Goal: Use online tool/utility: Use online tool/utility

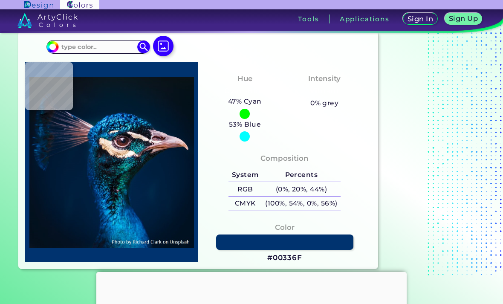
scroll to position [27, 0]
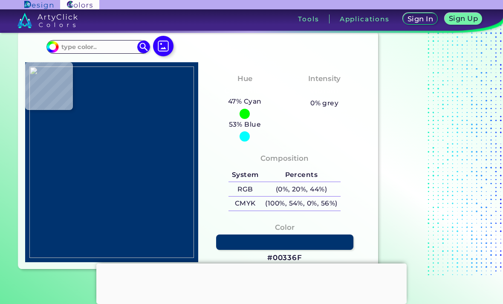
type input "#d68113"
type input "#D68113"
type input "#f7da27"
type input "#F7DA27"
type input "#422f49"
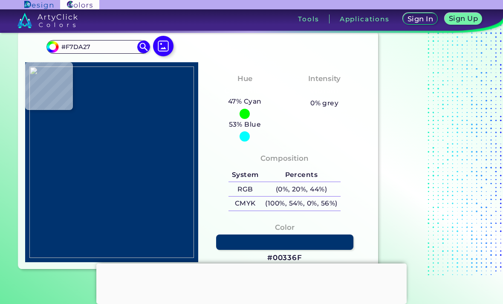
type input "#422F49"
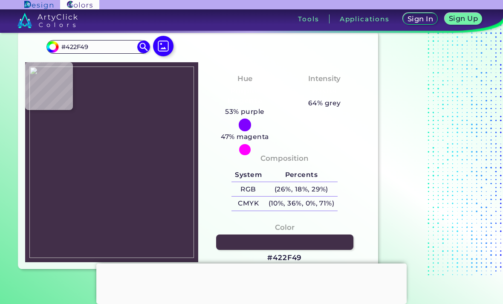
type input "#31305f"
type input "#31305F"
type input "#ffe434"
type input "#FFE434"
type input "#fadc26"
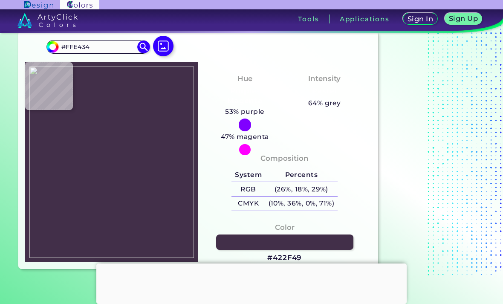
type input "#FADC26"
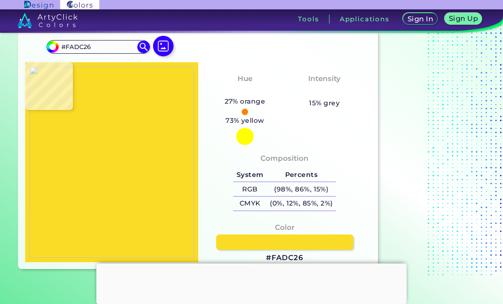
type input "#bf302e"
type input "#BF302E"
type input "#f44424"
type input "#F44424"
type input "#f43c18"
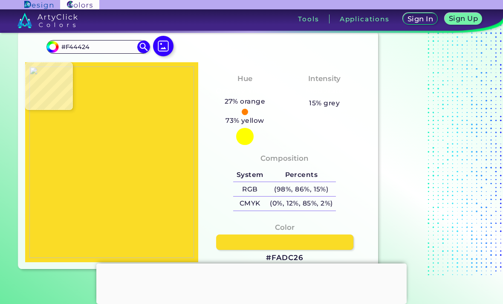
type input "#F43C18"
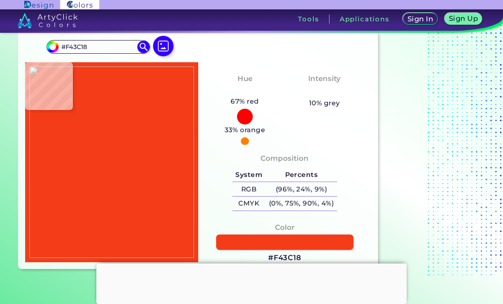
type input "#f53d1b"
type input "#F53D1B"
type input "#ec3a22"
type input "#EC3A22"
type input "#eb2119"
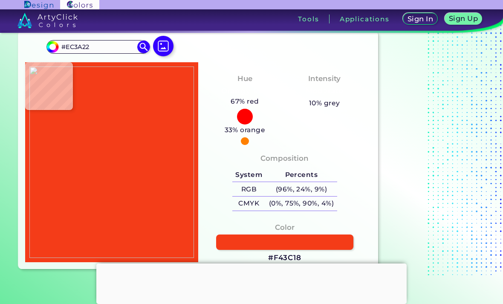
type input "#EB2119"
type input "#fb212b"
type input "#FB212B"
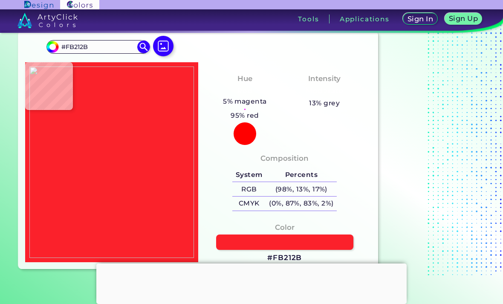
type input "#9b192b"
type input "#9B192B"
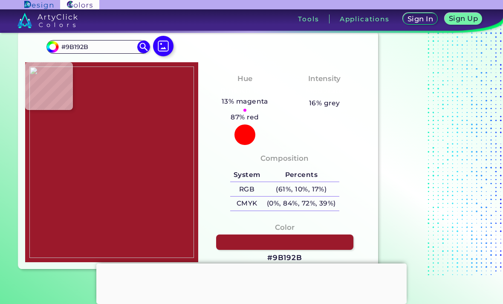
type input "#f53f21"
type input "#F53F21"
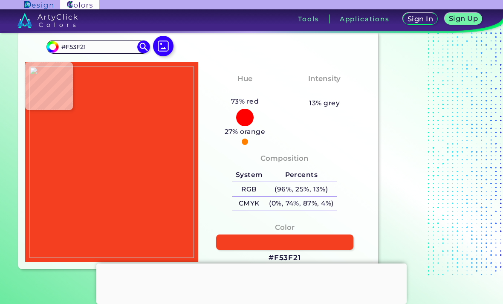
type input "#f33918"
type input "#F33918"
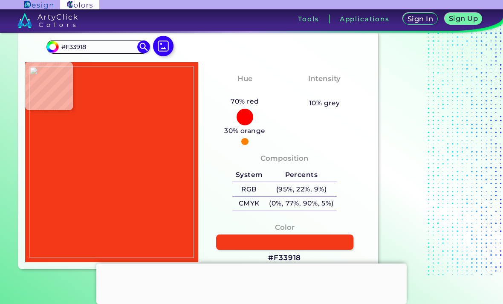
type input "#f53f21"
type input "#F53F21"
type input "#9b192b"
type input "#9B192B"
type input "#f21819"
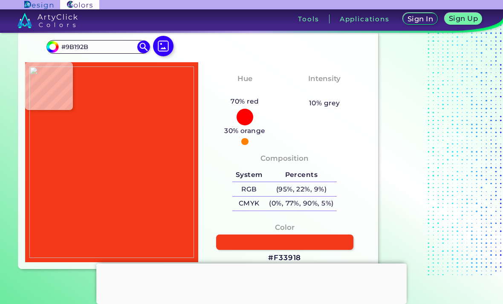
type input "#F21819"
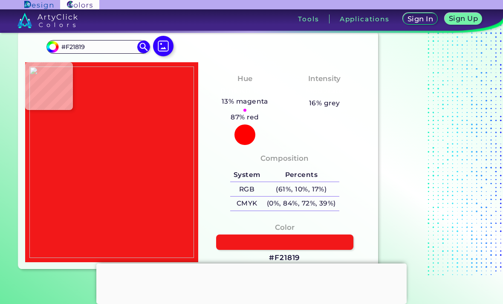
type input "#ed1812"
type input "#ED1812"
type input "#f3161c"
type input "#F3161C"
type input "#f21819"
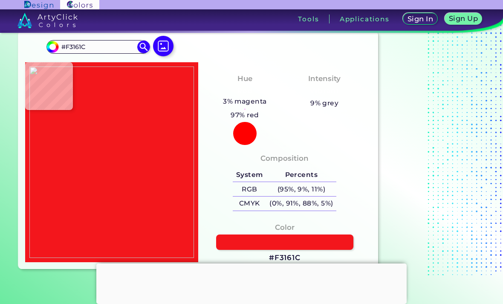
type input "#F21819"
type input "#f33518"
type input "#F33518"
type input "#e39527"
type input "#E39527"
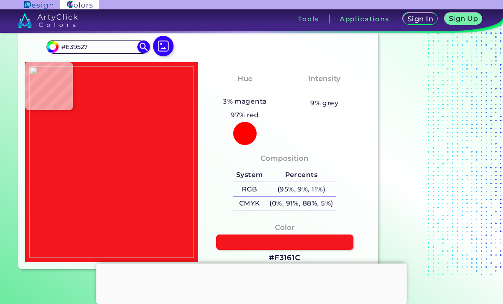
type input "#565fae"
type input "#565FAE"
type input "#4a549f"
type input "#4A549F"
type input "#242b62"
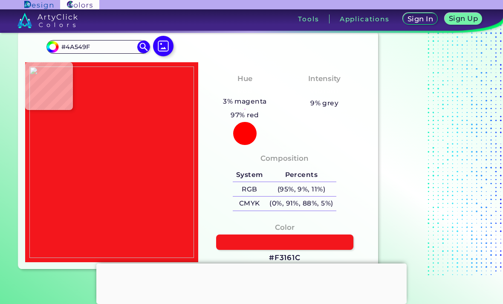
type input "#242B62"
type input "#26285b"
type input "#26285B"
type input "#4f4963"
type input "#4F4963"
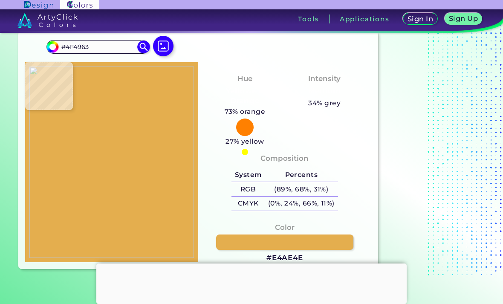
type input "#e4ae4e"
type input "#E4AE4E"
type input "#f5c120"
type input "#F5C120"
type input "#f7c326"
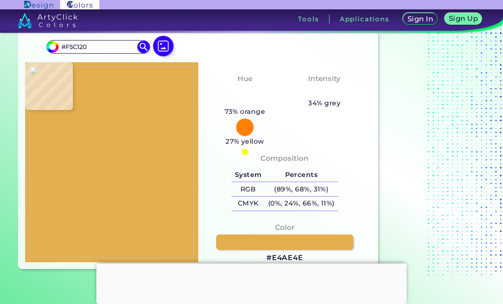
type input "#F7C326"
type input "#f7c227"
type input "#F7C227"
type input "#f3bf24"
type input "#F3BF24"
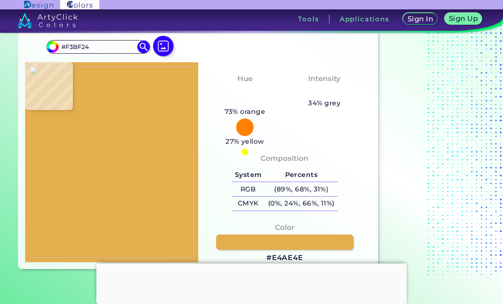
type input "#f3c029"
type input "#F3C029"
type input "#f7c041"
type input "#F7C041"
type input "#c4273f"
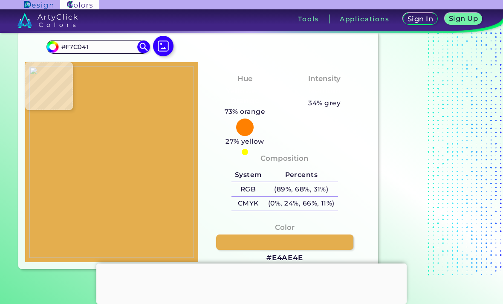
type input "#C4273F"
type input "#da2344"
type input "#DA2344"
type input "#e61f37"
type input "#E61F37"
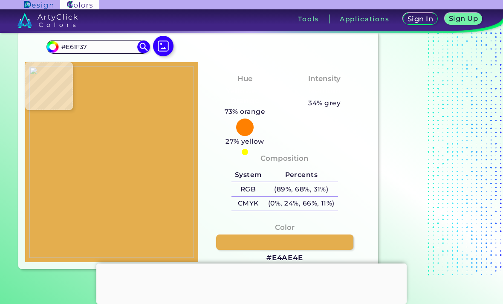
type input "#476edf"
type input "#476EDF"
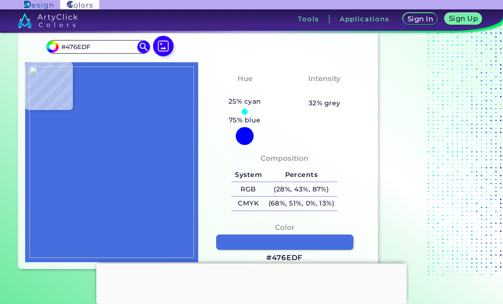
type input "#767fba"
type input "#767FBA"
type input "#df2130"
type input "#DF2130"
type input "#f6f5ff"
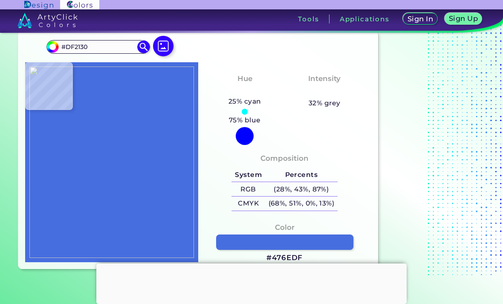
type input "#F6F5FF"
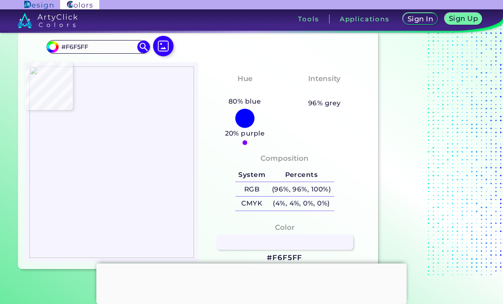
type input "#ece9fe"
type input "#ECE9FE"
type input "#dea657"
type input "#DEA657"
type input "#f6c125"
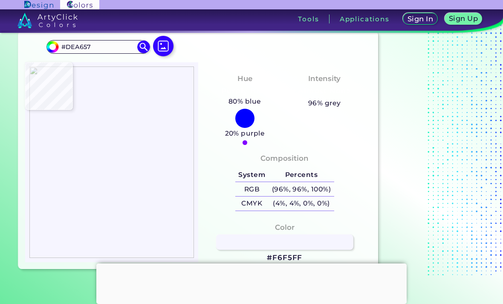
type input "#F6C125"
type input "#f4bf23"
type input "#F4BF23"
type input "#f5be2d"
type input "#F5BE2D"
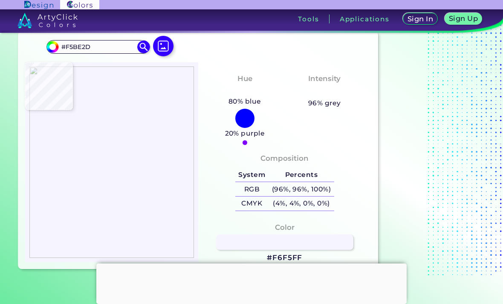
type input "#e5ad58"
type input "#E5AD58"
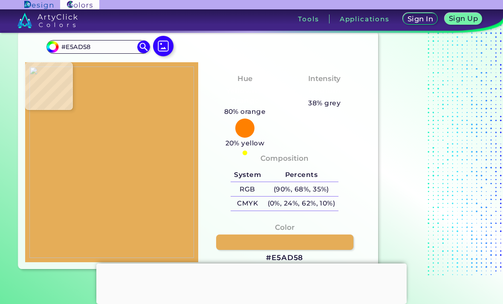
type input "#f5be2d"
type input "#F5BE2D"
type input "#f4bf23"
type input "#F4BF23"
type input "#f6c125"
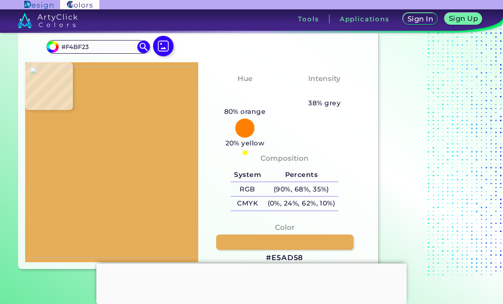
type input "#F6C125"
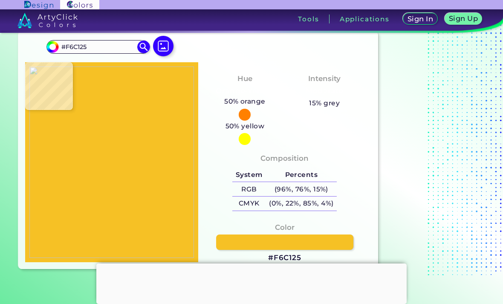
type input "#f5c025"
type input "#F5C025"
type input "#f2c023"
type input "#F2C023"
type input "#dea657"
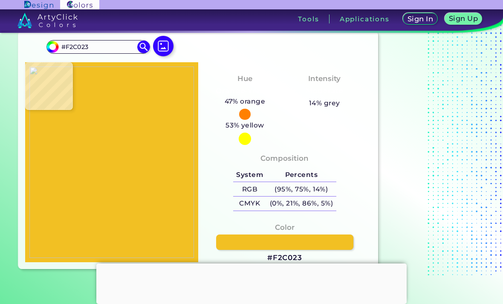
type input "#DEA657"
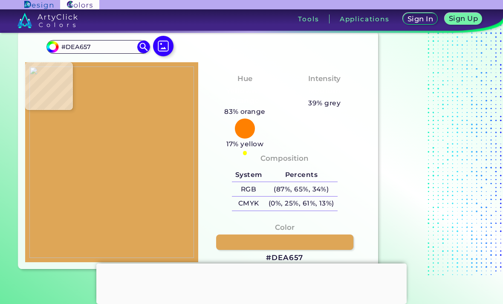
type input "#f2c023"
type input "#F2C023"
type input "#f5c025"
type input "#F5C025"
type input "#f5c327"
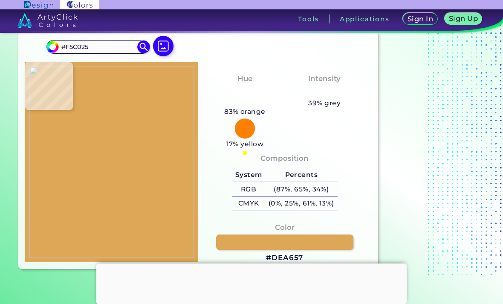
type input "#F5C327"
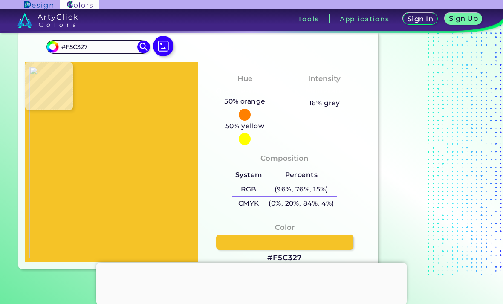
type input "#f6c125"
type input "#F6C125"
type input "#f4bf23"
type input "#F4BF23"
type input "#f4c256"
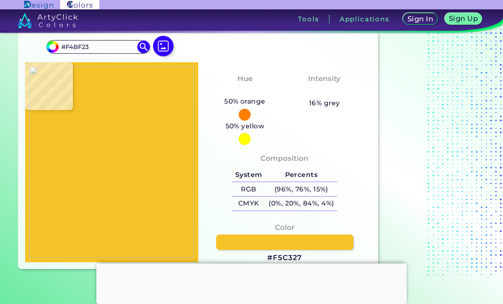
type input "#F4C256"
type input "#faf3ff"
type input "#FAF3FF"
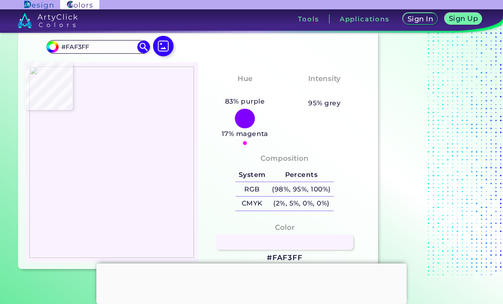
type input "#f4c256"
type input "#F4C256"
type input "#f1bd2b"
type input "#F1BD2B"
type input "#f2bf28"
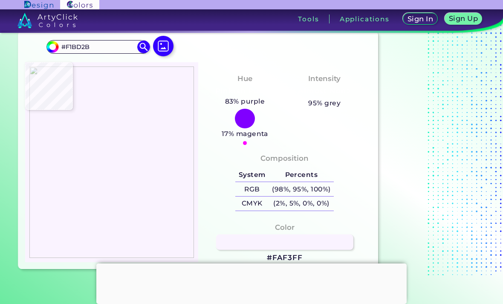
type input "#F2BF28"
type input "#f5c025"
type input "#F5C025"
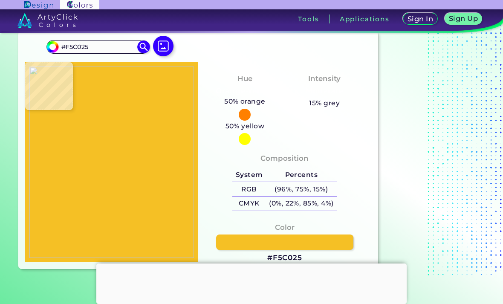
type input "#f2bc25"
type input "#F2BC25"
type input "#efb72d"
type input "#EFB72D"
type input "#ab495a"
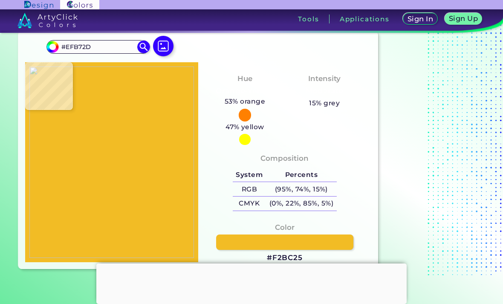
type input "#AB495A"
type input "#c2282d"
type input "#C2282D"
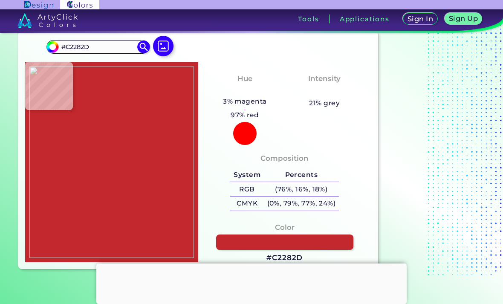
type input "#f9c950"
type input "#F9C950"
type input "#f4c426"
type input "#F4C426"
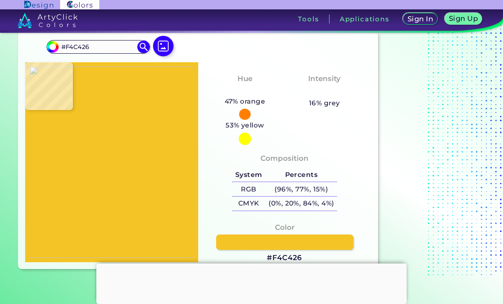
type input "#f5c525"
type input "#F5C525"
type input "#f4c524"
type input "#F4C524"
type input "#edb550"
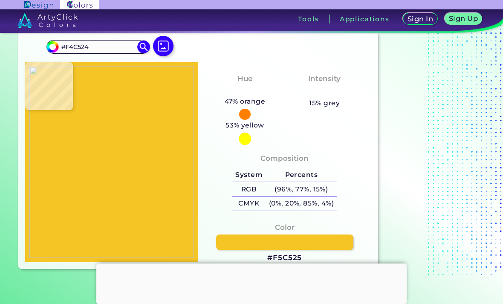
type input "#EDB550"
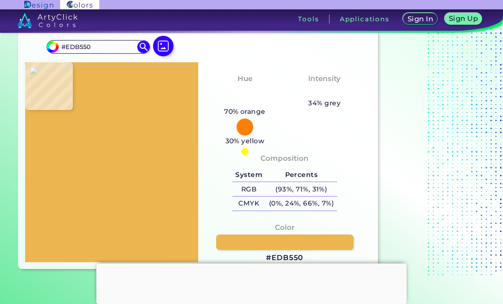
type input "#bf2221"
type input "#BF2221"
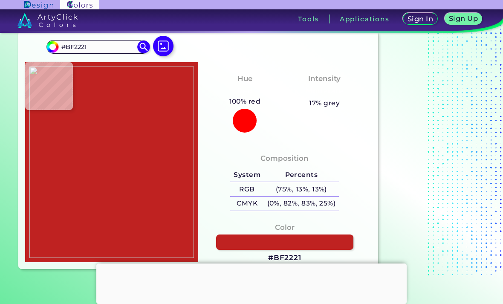
type input "#046de8"
type input "#046DE8"
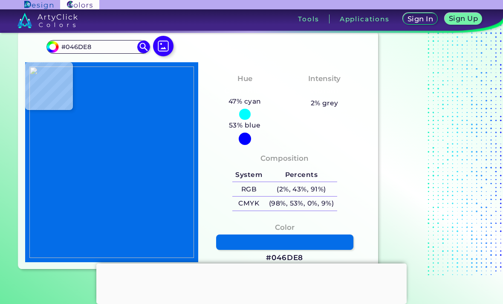
type input "#7f8cd0"
type input "#7F8CD0"
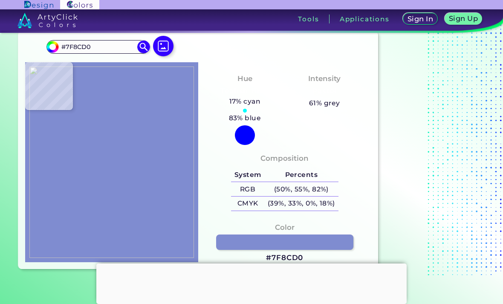
type input "#7f8fd1"
type input "#7F8FD1"
type input "#808ac6"
type input "#808AC6"
type input "#7c86c5"
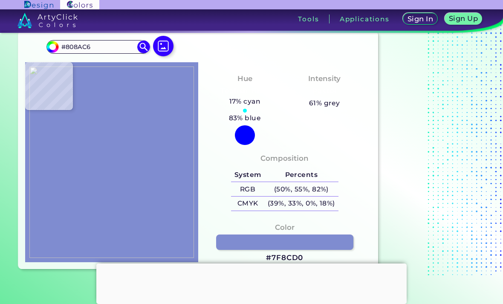
type input "#7C86C5"
type input "#848ecd"
type input "#848ECD"
type input "#858fce"
type input "#858FCE"
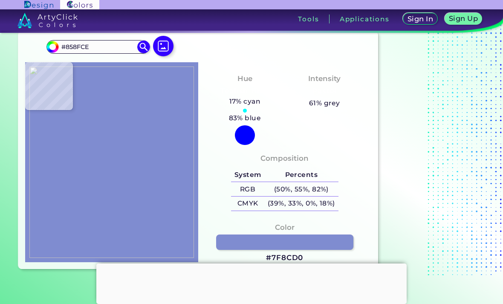
type input "#4d4054"
type input "#4D4054"
type input "#1d1910"
type input "#1D1910"
type input "#221e13"
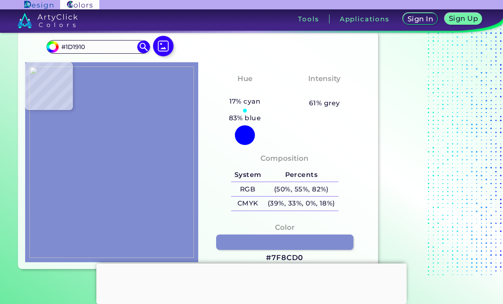
type input "#221E13"
type input "#251e14"
type input "#251E14"
type input "#231c12"
type input "#231C12"
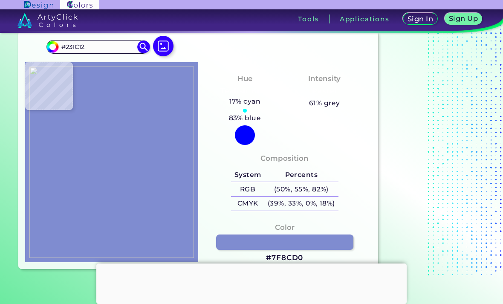
type input "#2d261c"
type input "#2D261C"
type input "#322a1f"
type input "#322A1F"
type input "#2a2418"
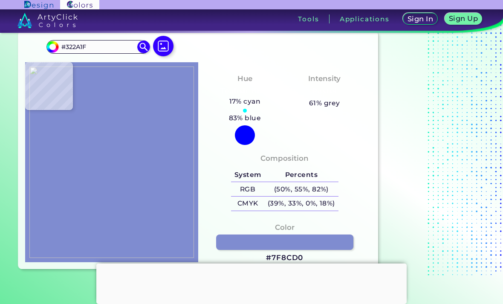
type input "#2A2418"
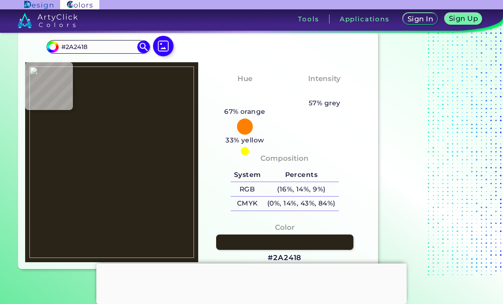
type input "#2f271c"
type input "#2F271C"
type input "#322a1f"
type input "#322A1F"
type input "#332b20"
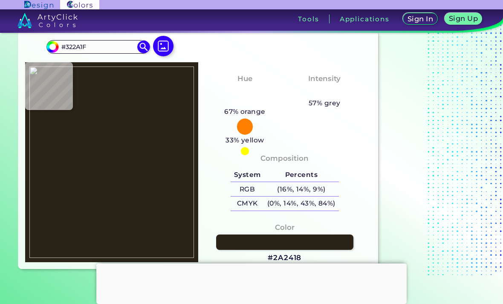
type input "#332B20"
type input "#322a1f"
type input "#322A1F"
type input "#2f271c"
type input "#2F271C"
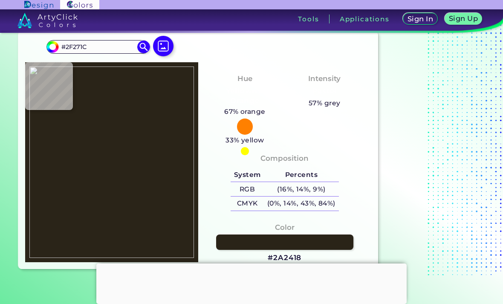
type input "#2e281c"
type input "#2E281C"
type input "#292217"
type input "#312a20"
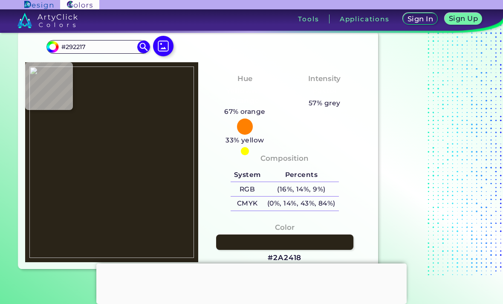
type input "#312A20"
type input "#282117"
